Goal: Transaction & Acquisition: Download file/media

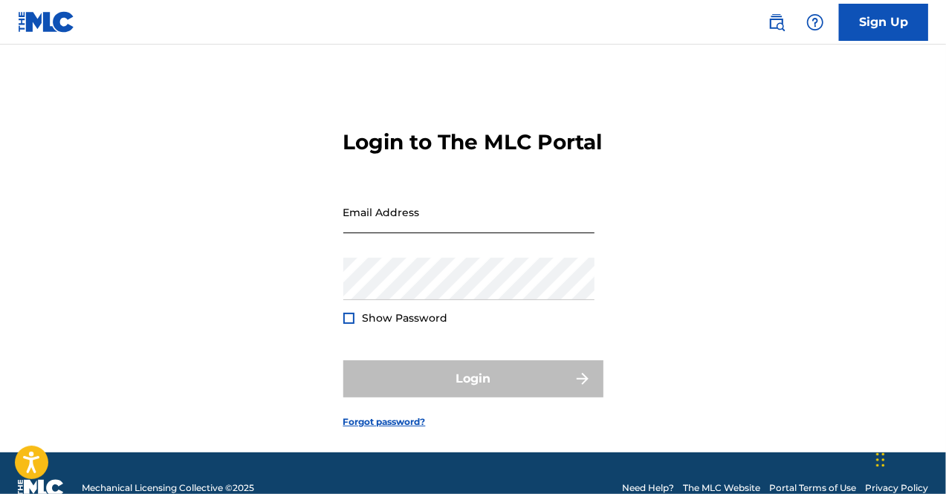
click at [426, 233] on input "Email Address" at bounding box center [468, 212] width 251 height 42
type input "[EMAIL_ADDRESS][DOMAIN_NAME]"
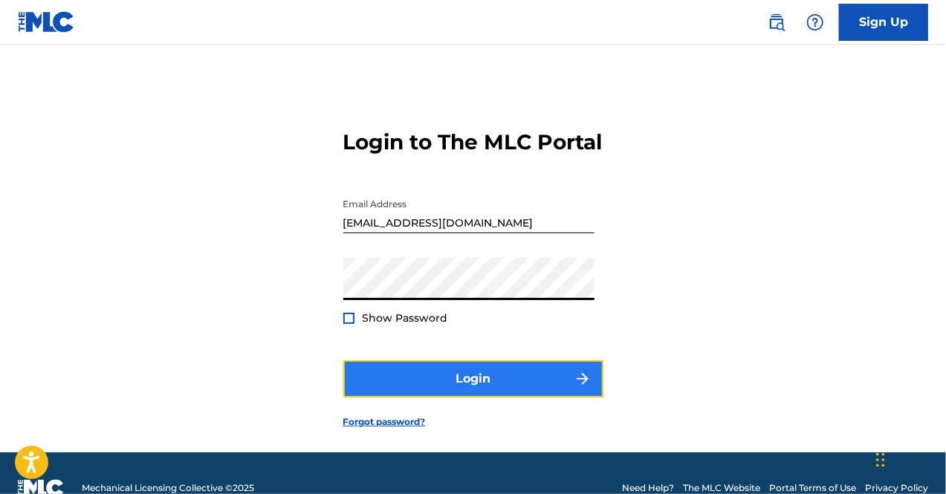
click at [443, 397] on button "Login" at bounding box center [473, 378] width 260 height 37
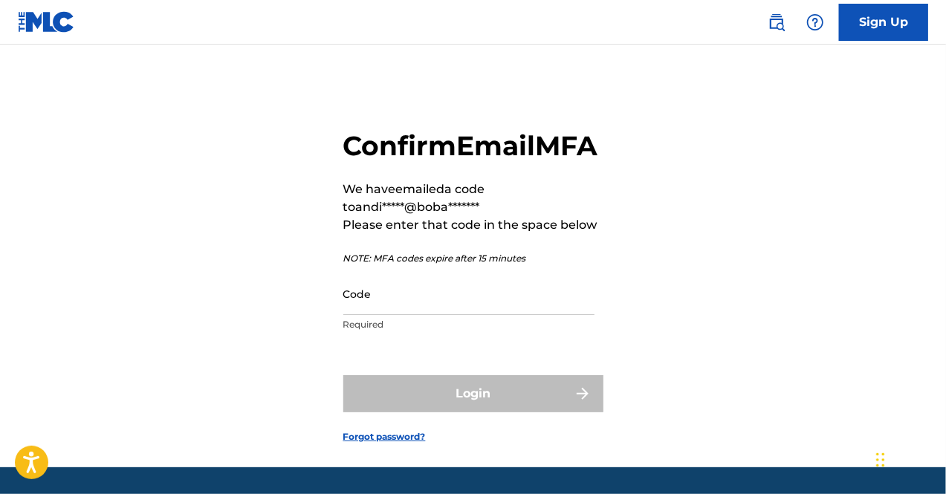
click at [379, 331] on p "Required" at bounding box center [468, 324] width 251 height 13
click at [375, 315] on input "Code" at bounding box center [468, 294] width 251 height 42
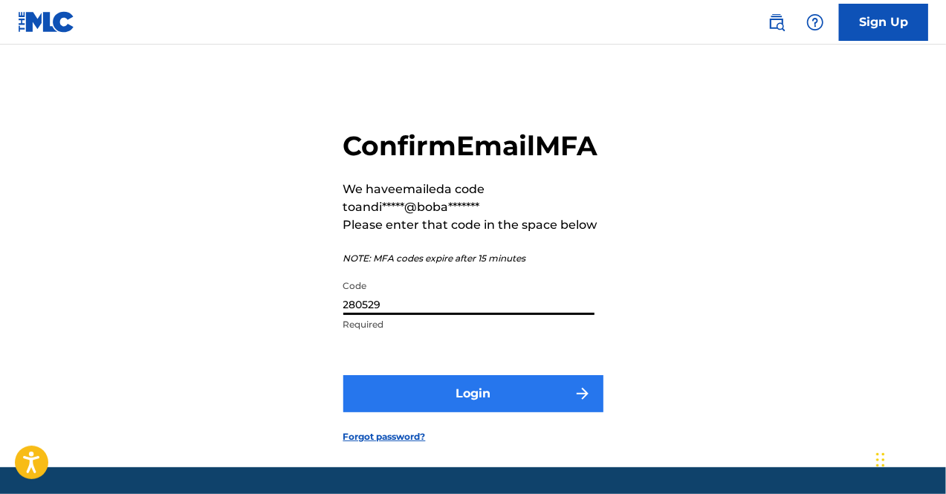
type input "280529"
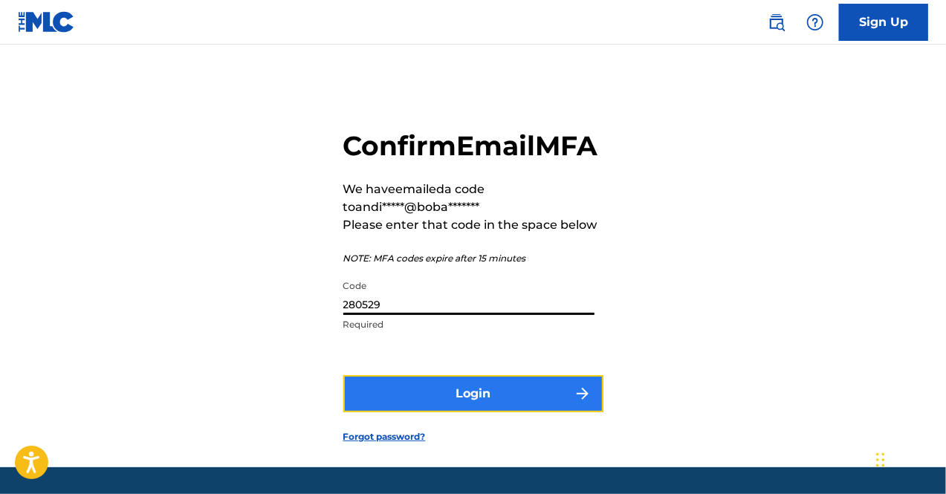
click at [433, 412] on button "Login" at bounding box center [473, 393] width 260 height 37
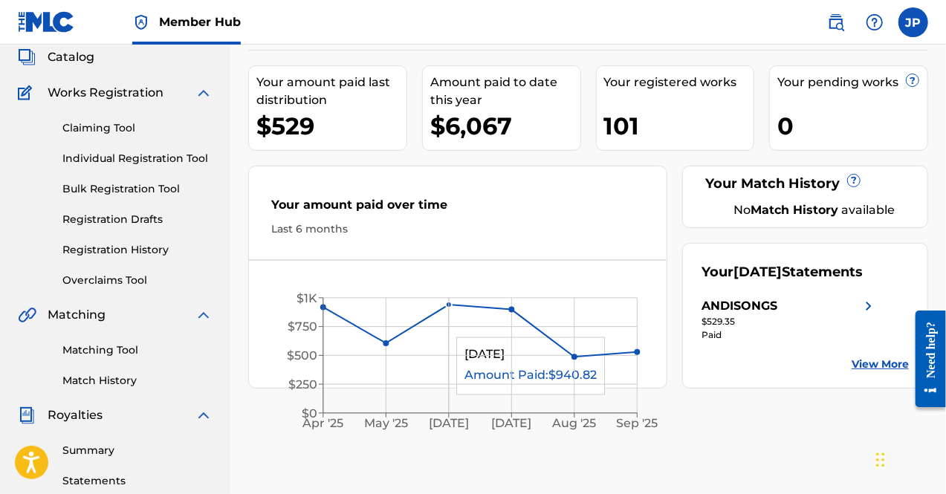
scroll to position [223, 0]
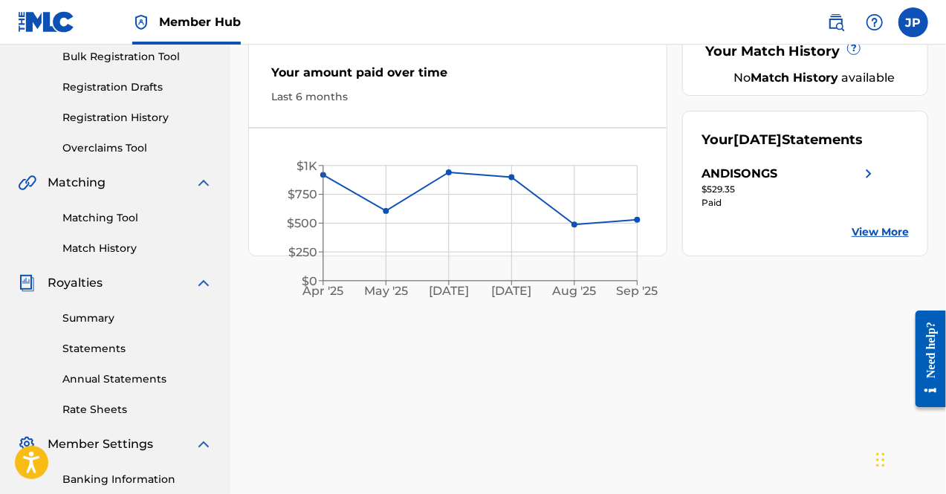
click at [875, 240] on link "View More" at bounding box center [879, 232] width 57 height 16
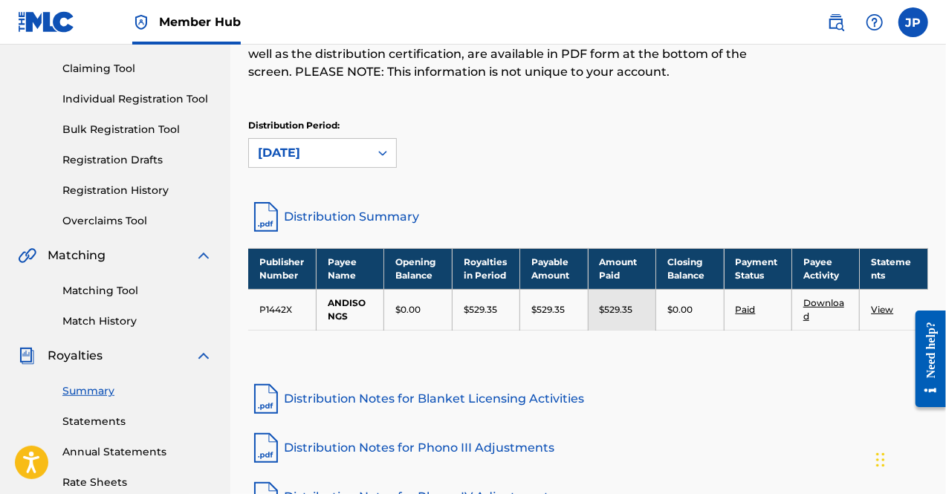
scroll to position [149, 0]
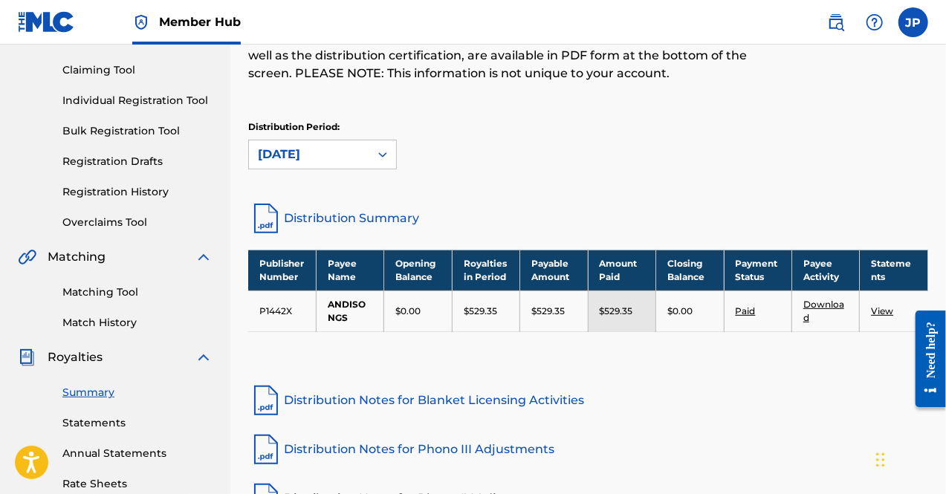
click at [813, 303] on link "Download" at bounding box center [823, 311] width 41 height 25
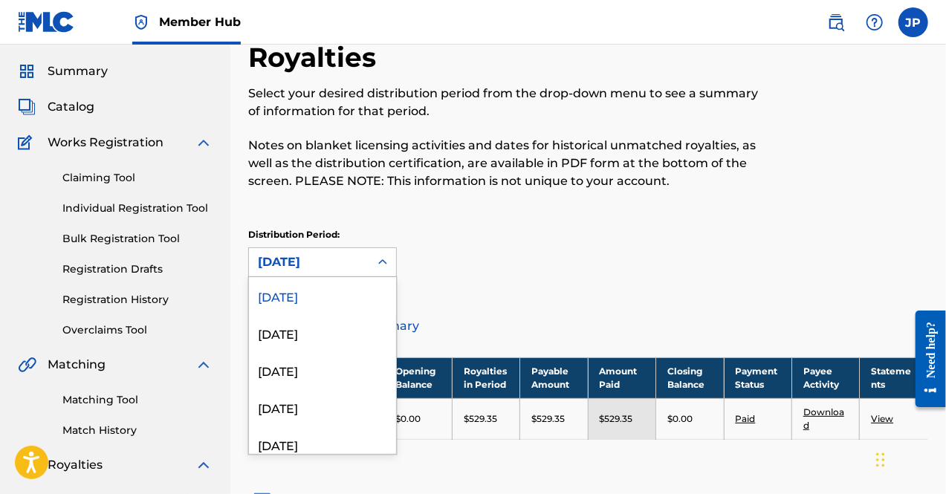
scroll to position [47, 0]
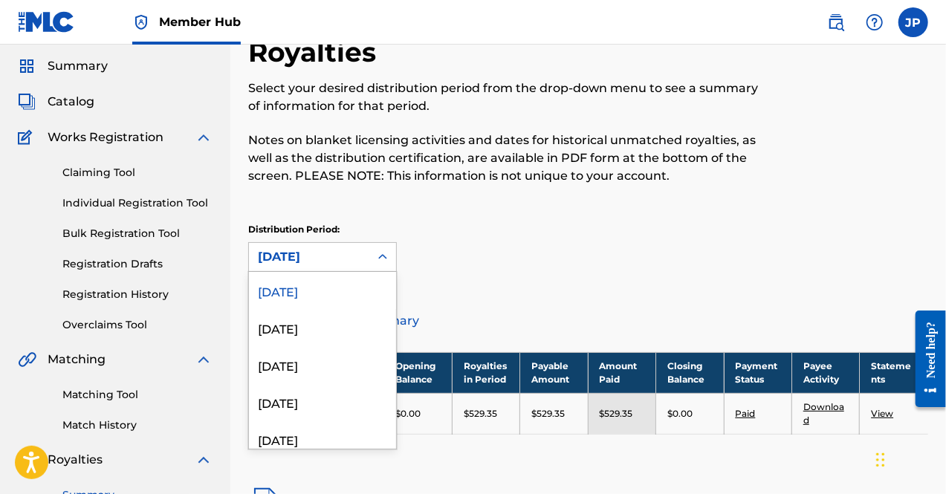
click at [388, 272] on div "54 results available. Use Up and Down to choose options, press Enter to select …" at bounding box center [322, 257] width 149 height 30
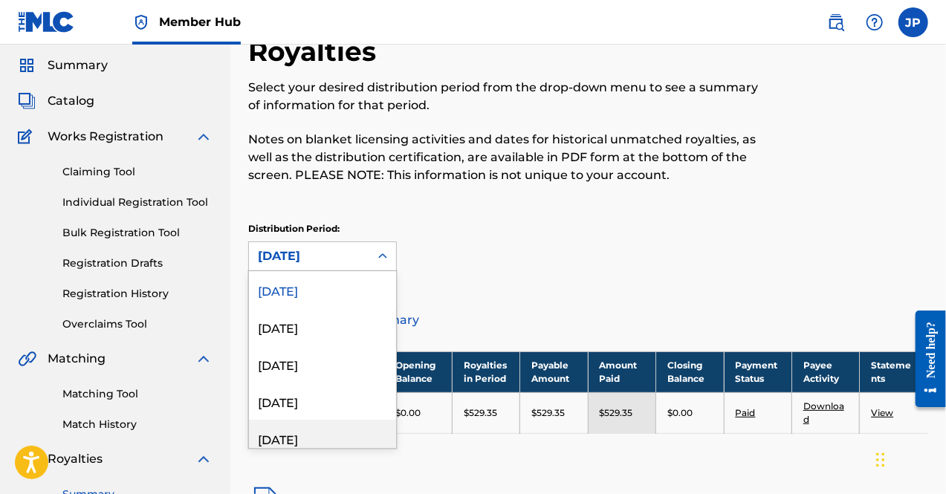
click at [312, 435] on div "[DATE]" at bounding box center [322, 438] width 147 height 37
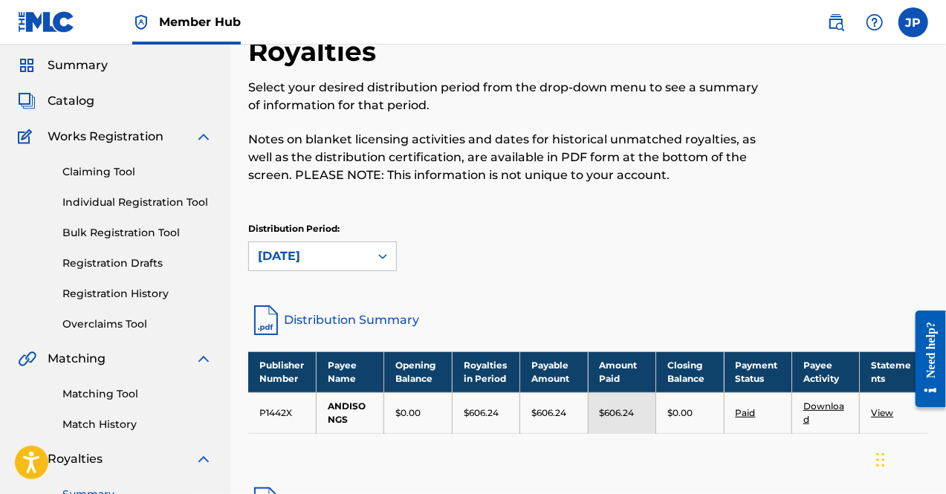
click at [813, 403] on link "Download" at bounding box center [823, 412] width 41 height 25
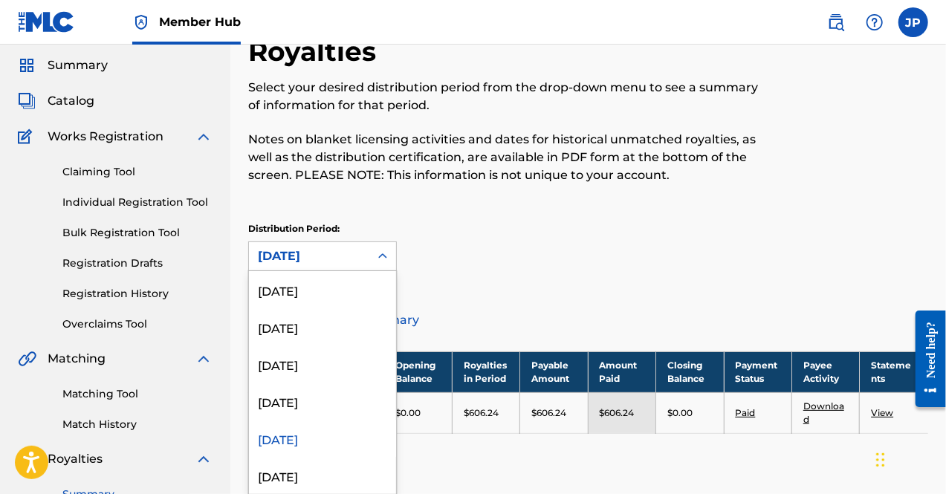
click at [377, 253] on icon at bounding box center [382, 256] width 15 height 15
click at [340, 405] on div "[DATE]" at bounding box center [322, 401] width 147 height 37
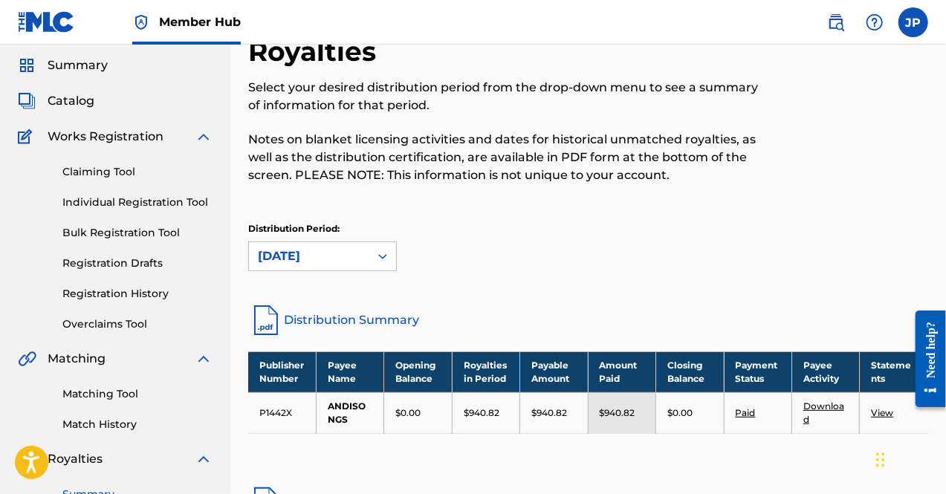
click at [809, 406] on link "Download" at bounding box center [823, 412] width 41 height 25
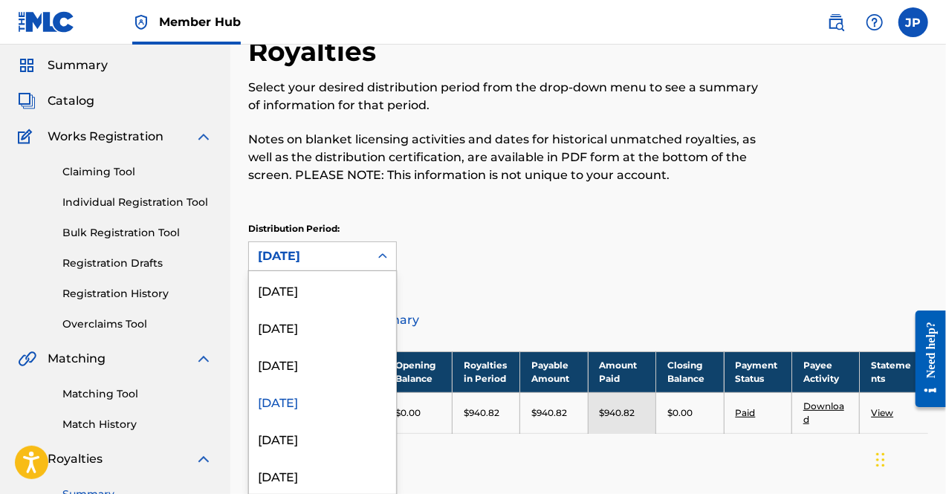
click at [383, 253] on icon at bounding box center [382, 256] width 15 height 15
click at [315, 359] on div "[DATE]" at bounding box center [322, 363] width 147 height 37
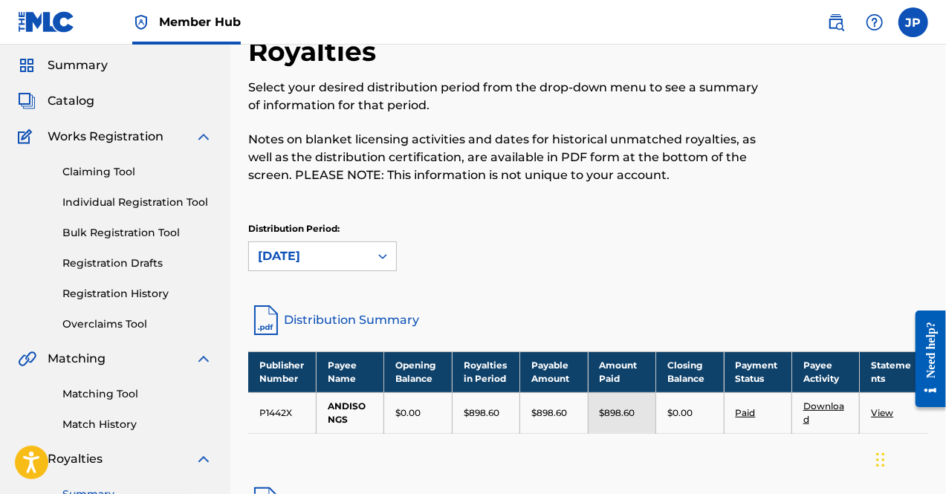
click at [824, 411] on td "Download" at bounding box center [826, 412] width 68 height 41
click at [823, 409] on link "Download" at bounding box center [823, 412] width 41 height 25
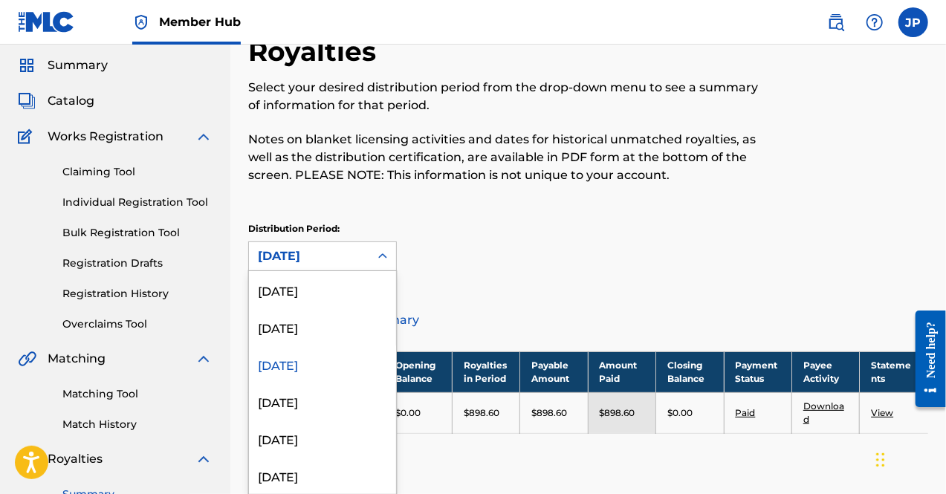
click at [383, 261] on icon at bounding box center [382, 256] width 15 height 15
click at [342, 335] on div "[DATE]" at bounding box center [322, 326] width 147 height 37
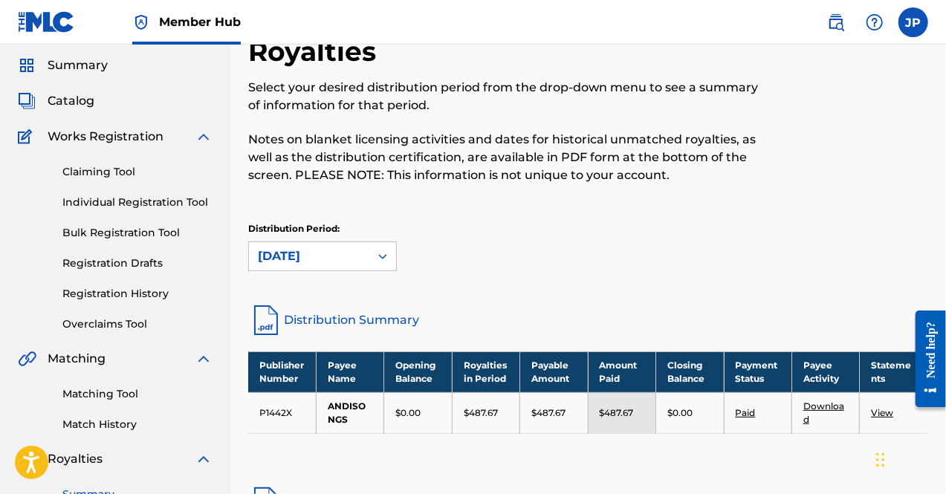
click at [821, 409] on link "Download" at bounding box center [823, 412] width 41 height 25
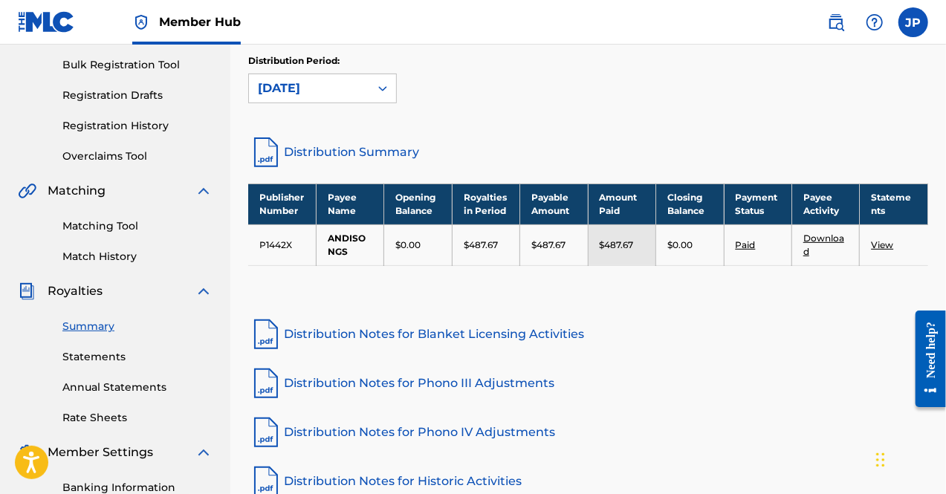
scroll to position [0, 0]
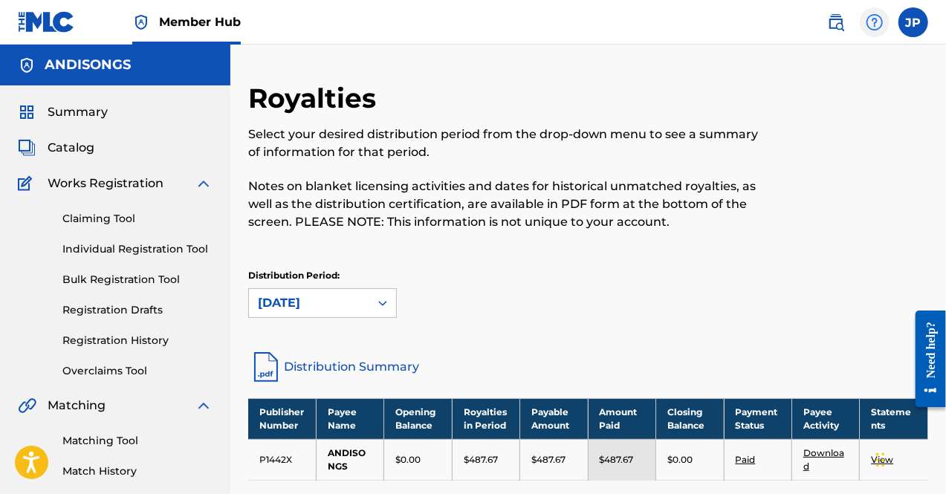
click at [870, 27] on img at bounding box center [874, 22] width 18 height 18
click at [854, 101] on p "View portal intro" at bounding box center [874, 98] width 126 height 36
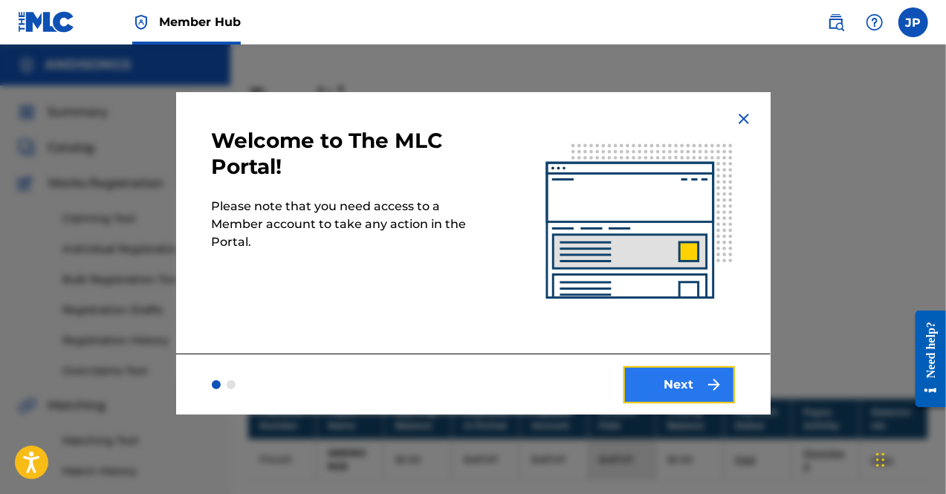
click at [684, 389] on button "Next" at bounding box center [678, 384] width 111 height 37
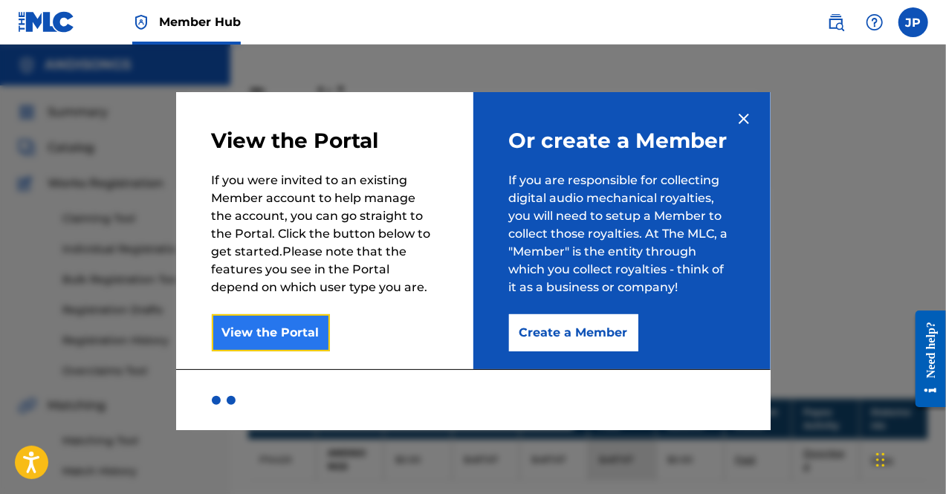
click at [312, 348] on button "View the Portal" at bounding box center [271, 332] width 118 height 37
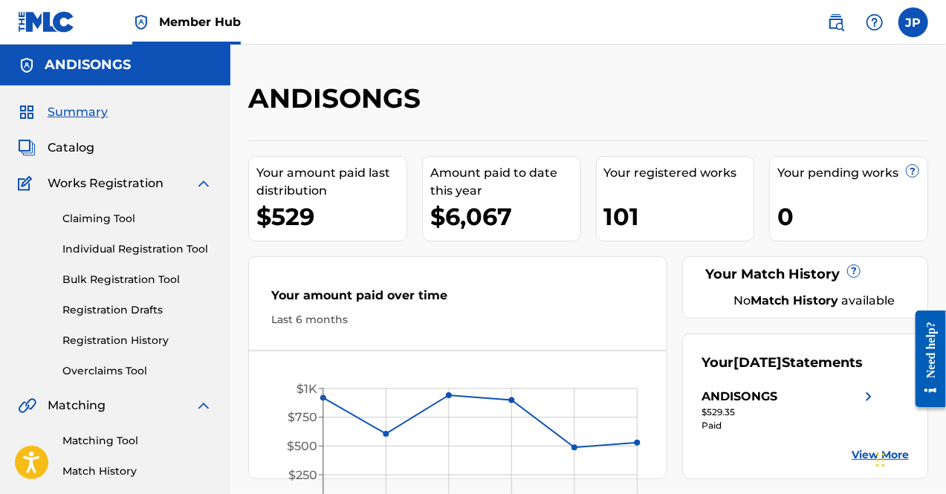
click at [93, 111] on span "Summary" at bounding box center [78, 112] width 60 height 18
click at [918, 26] on label at bounding box center [913, 22] width 30 height 30
click at [913, 22] on input "[PERSON_NAME] [EMAIL_ADDRESS][DOMAIN_NAME] Notification Preferences Profile Log…" at bounding box center [913, 22] width 0 height 0
click at [640, 108] on div "ANDISONGS" at bounding box center [510, 104] width 524 height 44
click at [828, 22] on img at bounding box center [836, 22] width 18 height 18
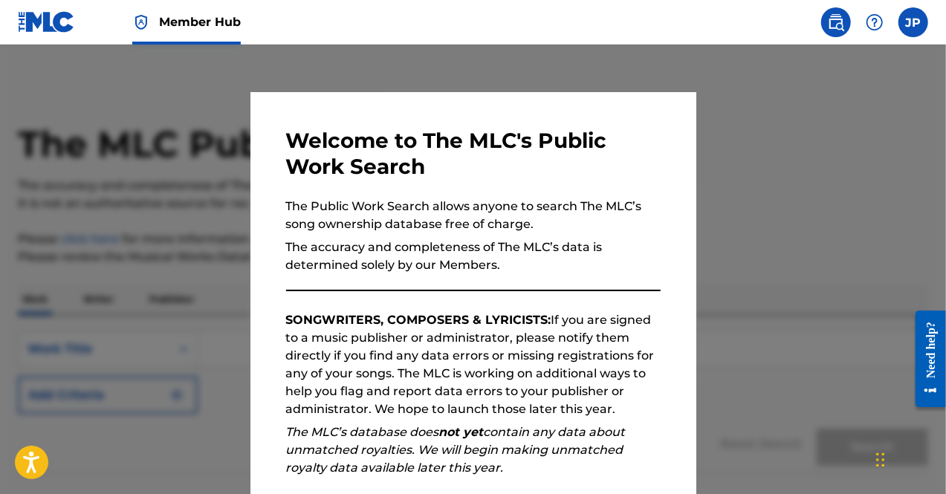
click at [848, 128] on div at bounding box center [473, 292] width 946 height 494
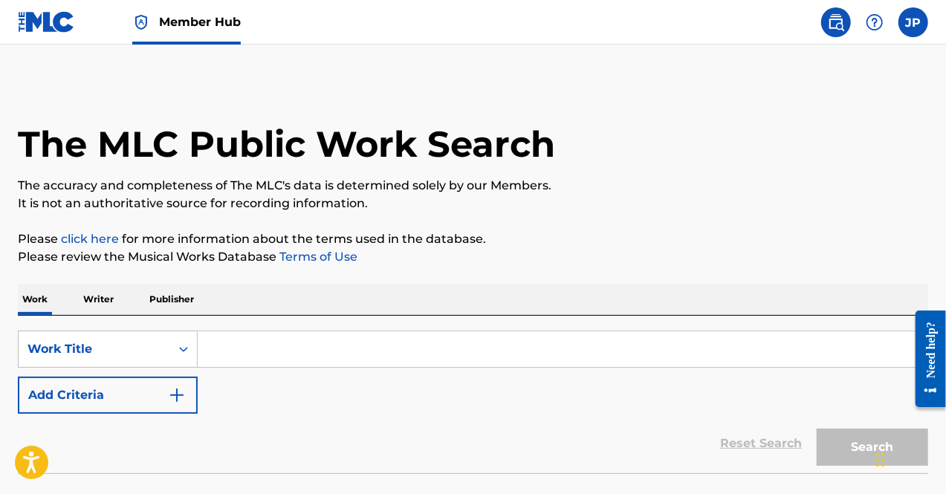
drag, startPoint x: 878, startPoint y: 0, endPoint x: 608, endPoint y: 14, distance: 270.7
click at [608, 14] on nav "Member Hub JP [PERSON_NAME] [EMAIL_ADDRESS][DOMAIN_NAME] Notification Preferenc…" at bounding box center [473, 22] width 946 height 45
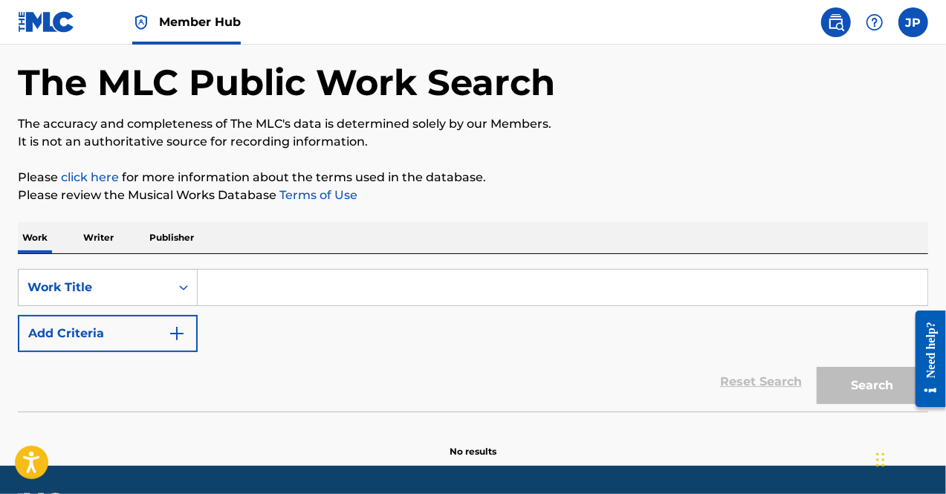
scroll to position [104, 0]
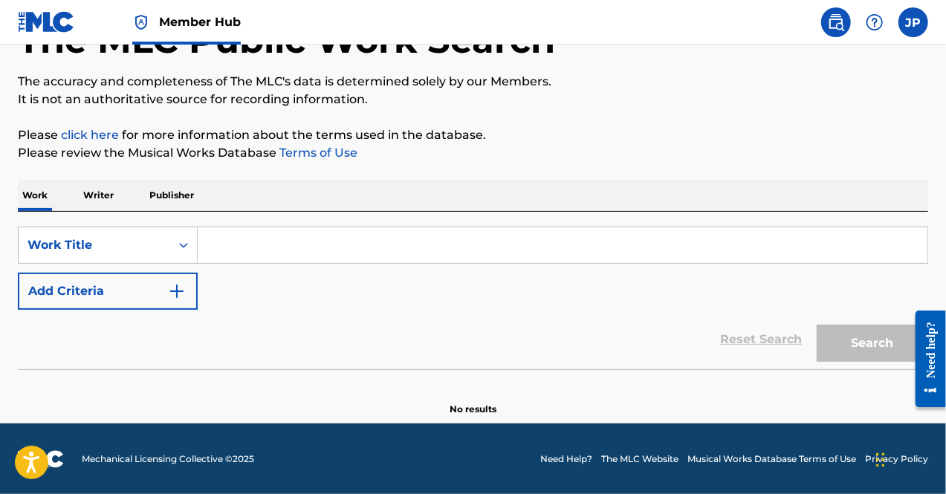
drag, startPoint x: 238, startPoint y: 241, endPoint x: 318, endPoint y: 266, distance: 84.1
click at [238, 241] on input "Search Form" at bounding box center [562, 245] width 729 height 36
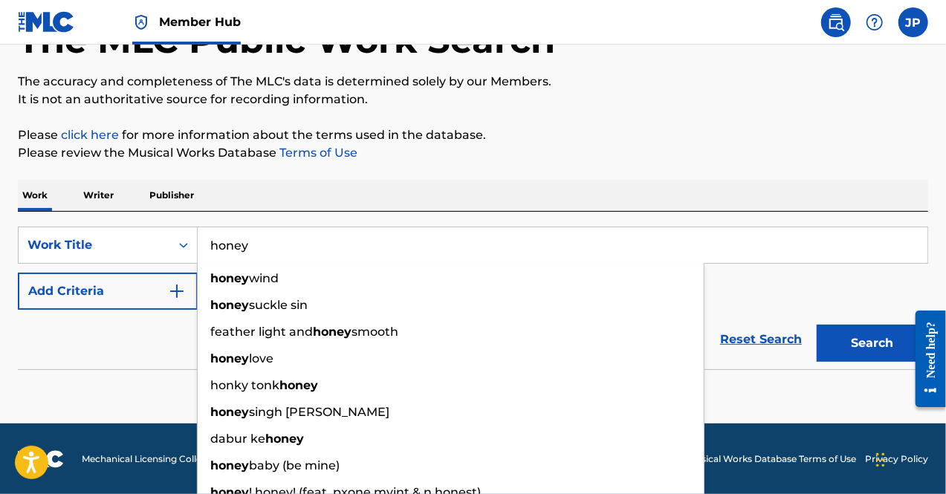
type input "honey"
click at [816, 325] on button "Search" at bounding box center [871, 343] width 111 height 37
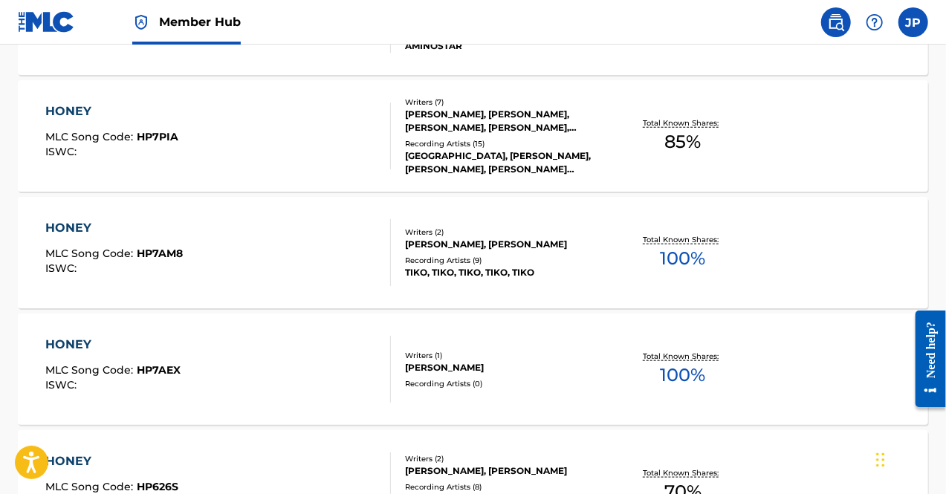
scroll to position [209, 0]
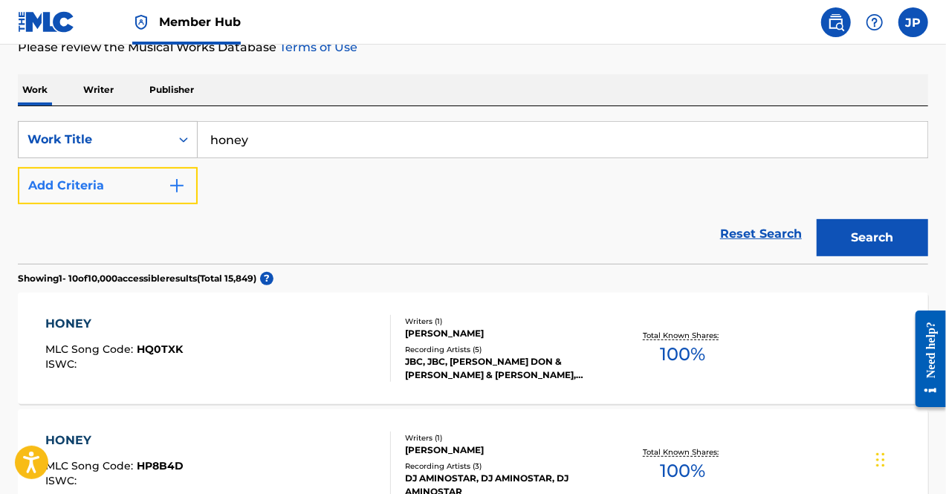
click at [178, 184] on img "Search Form" at bounding box center [177, 186] width 18 height 18
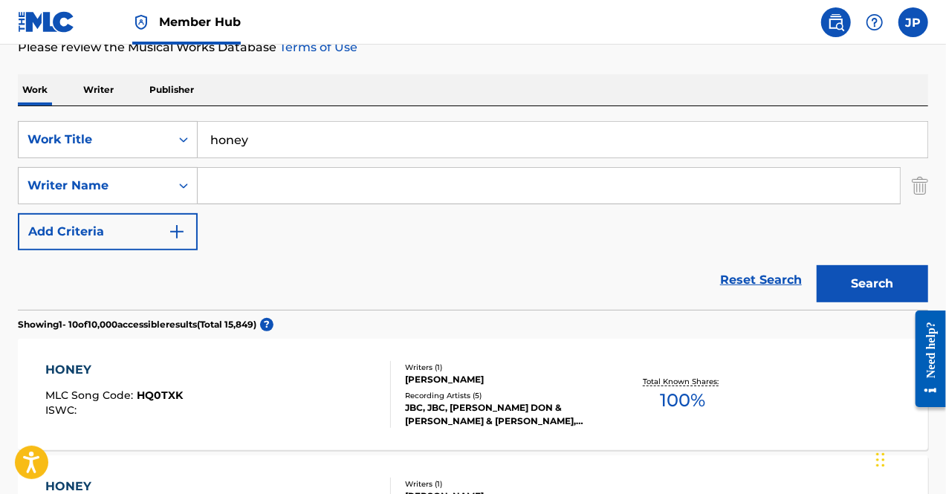
click at [249, 179] on input "Search Form" at bounding box center [549, 186] width 702 height 36
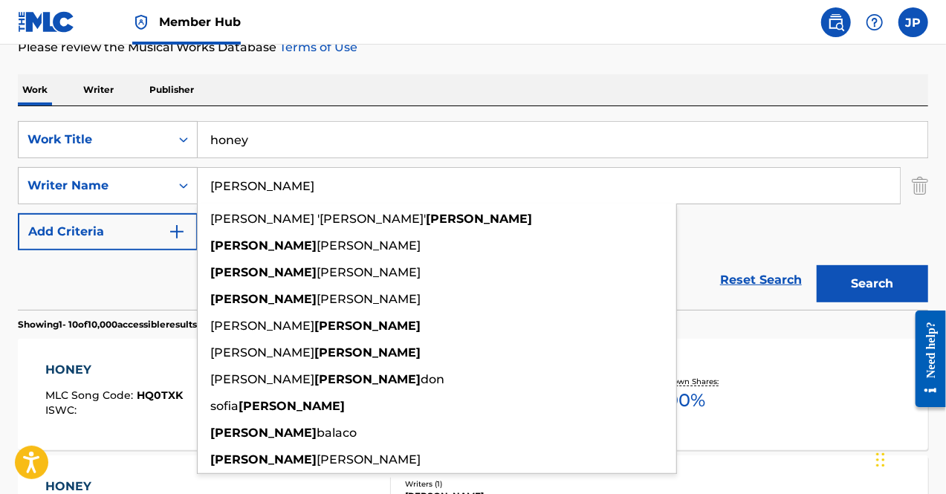
type input "[PERSON_NAME]"
click at [816, 265] on button "Search" at bounding box center [871, 283] width 111 height 37
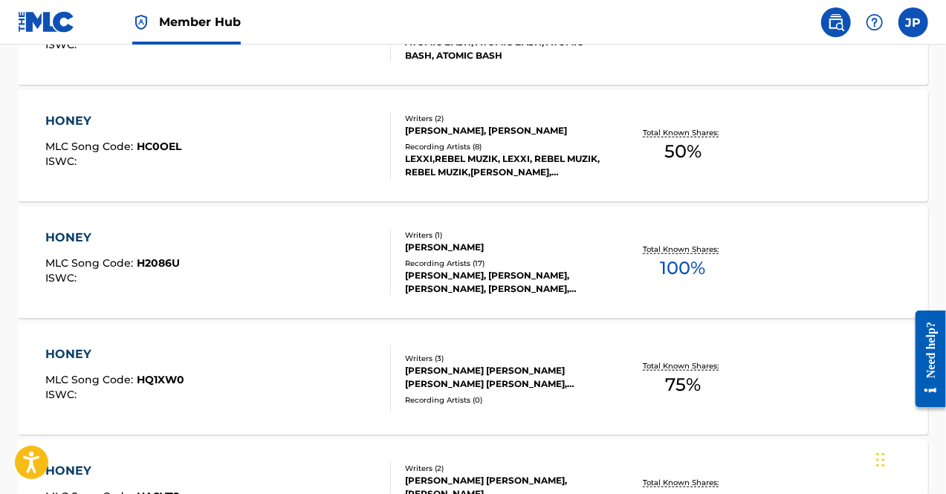
scroll to position [581, 0]
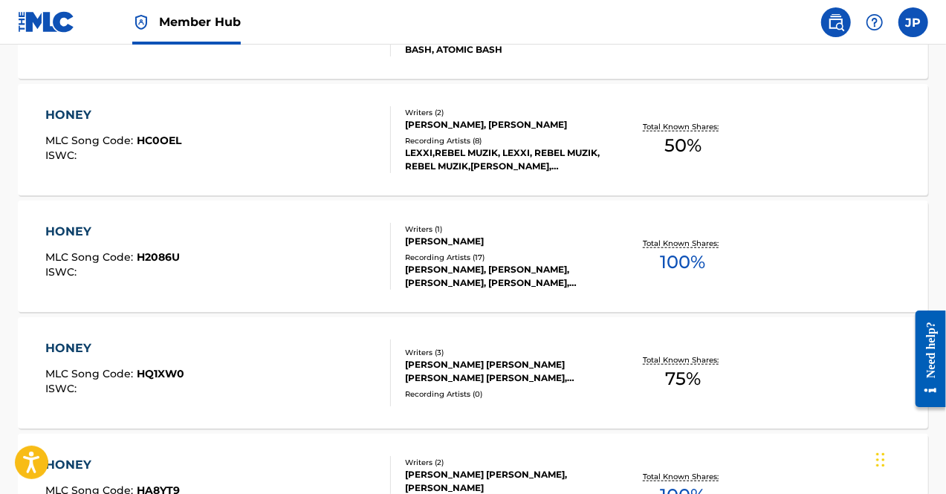
click at [98, 254] on span "MLC Song Code :" at bounding box center [90, 256] width 91 height 13
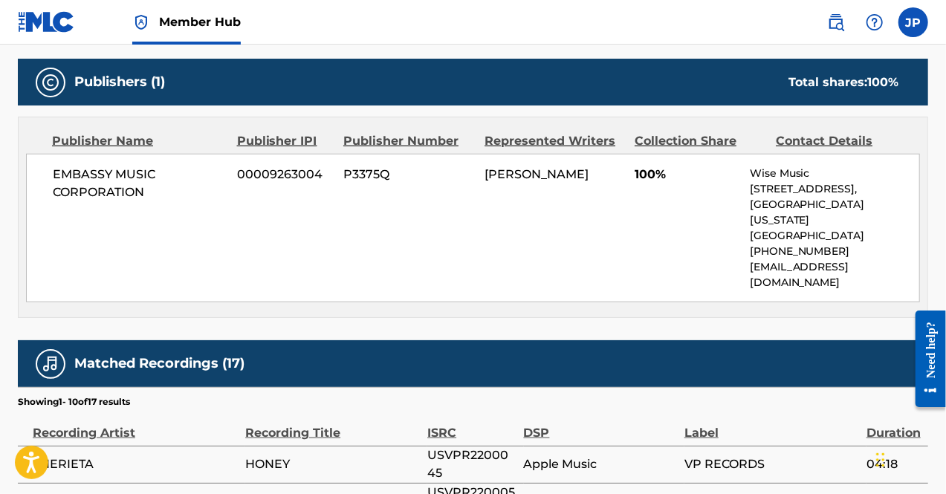
scroll to position [743, 0]
